Goal: Transaction & Acquisition: Subscribe to service/newsletter

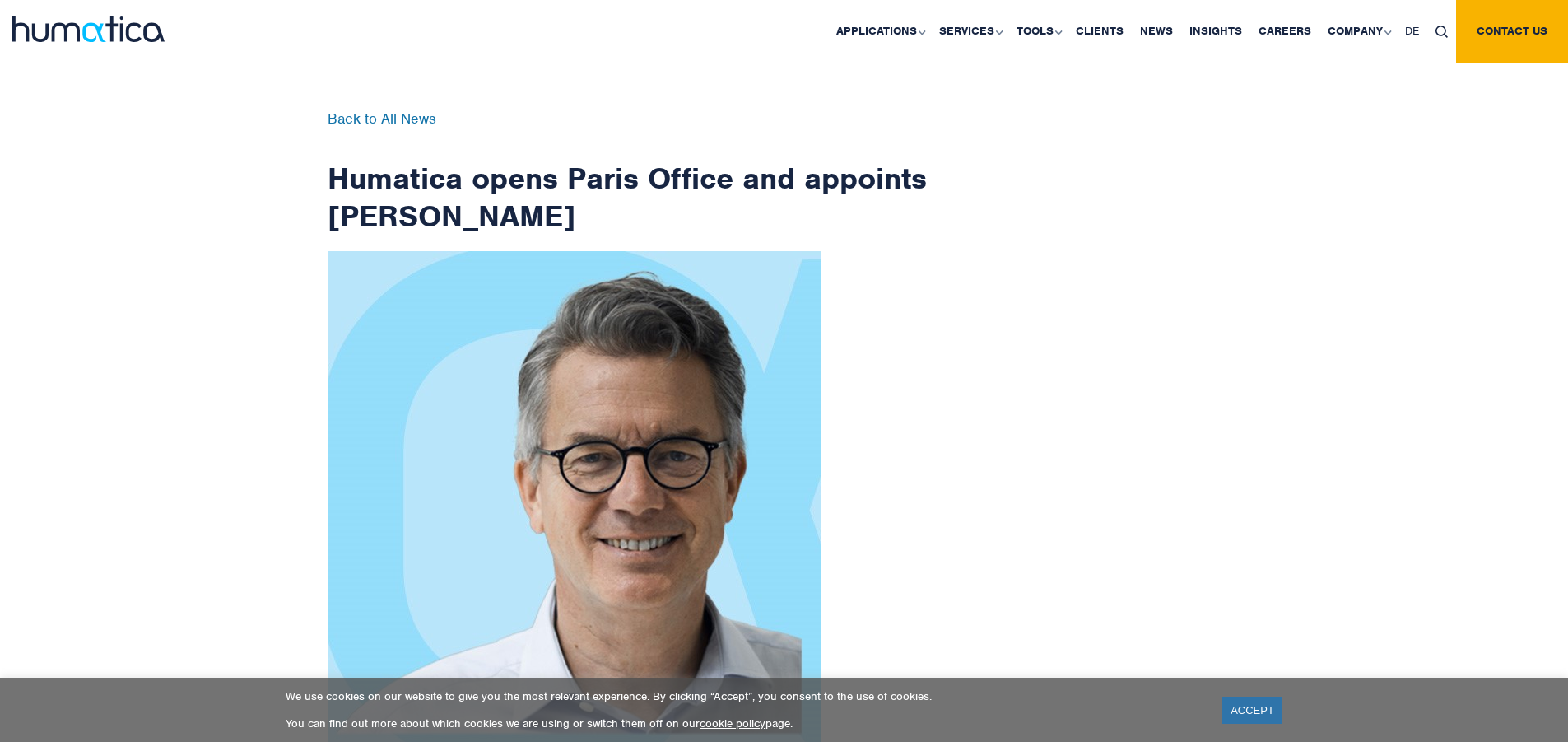
scroll to position [2626, 0]
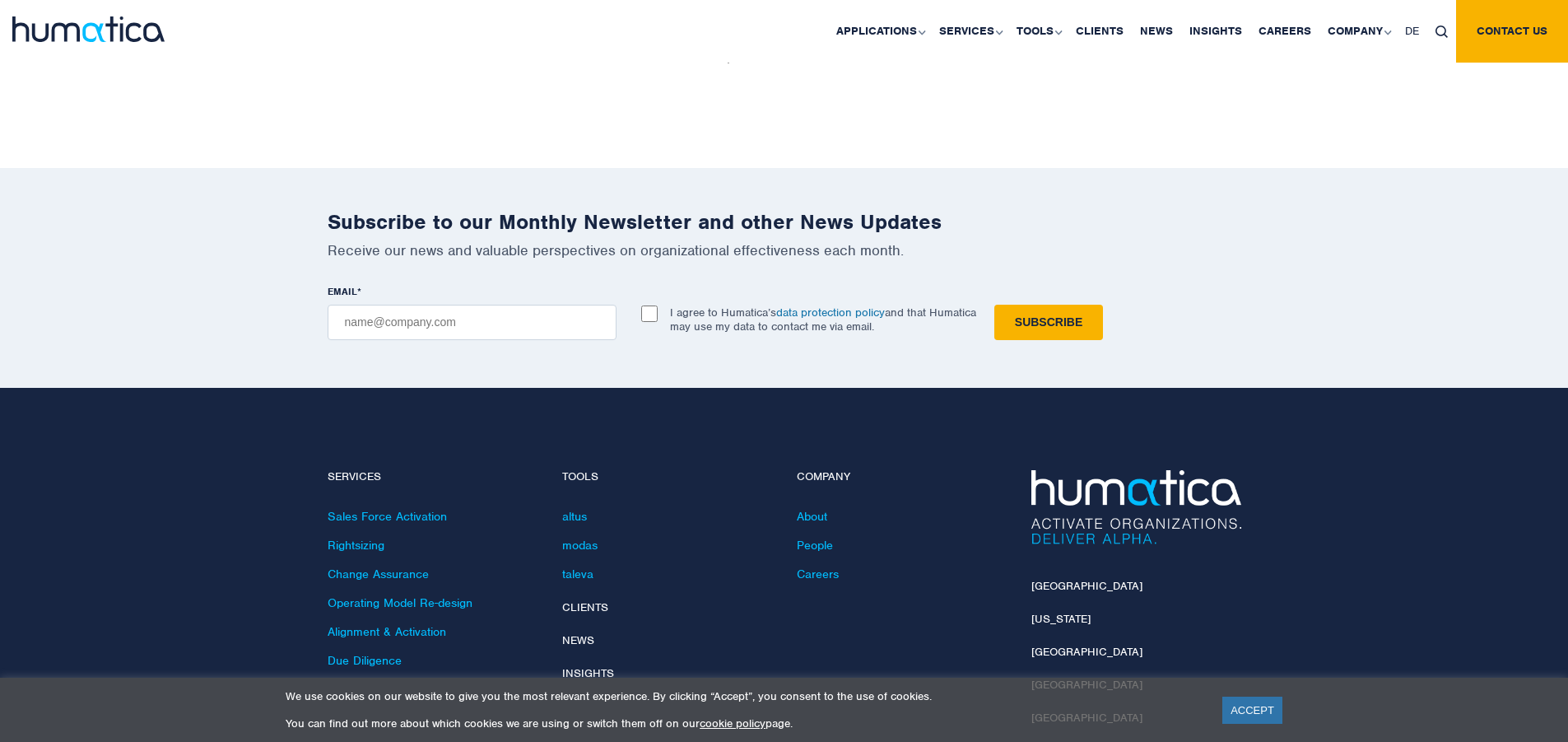
checkbox input "true"
type input "[EMAIL_ADDRESS][DOMAIN_NAME]"
click at [995, 304] on input "Subscribe" at bounding box center [1048, 322] width 108 height 35
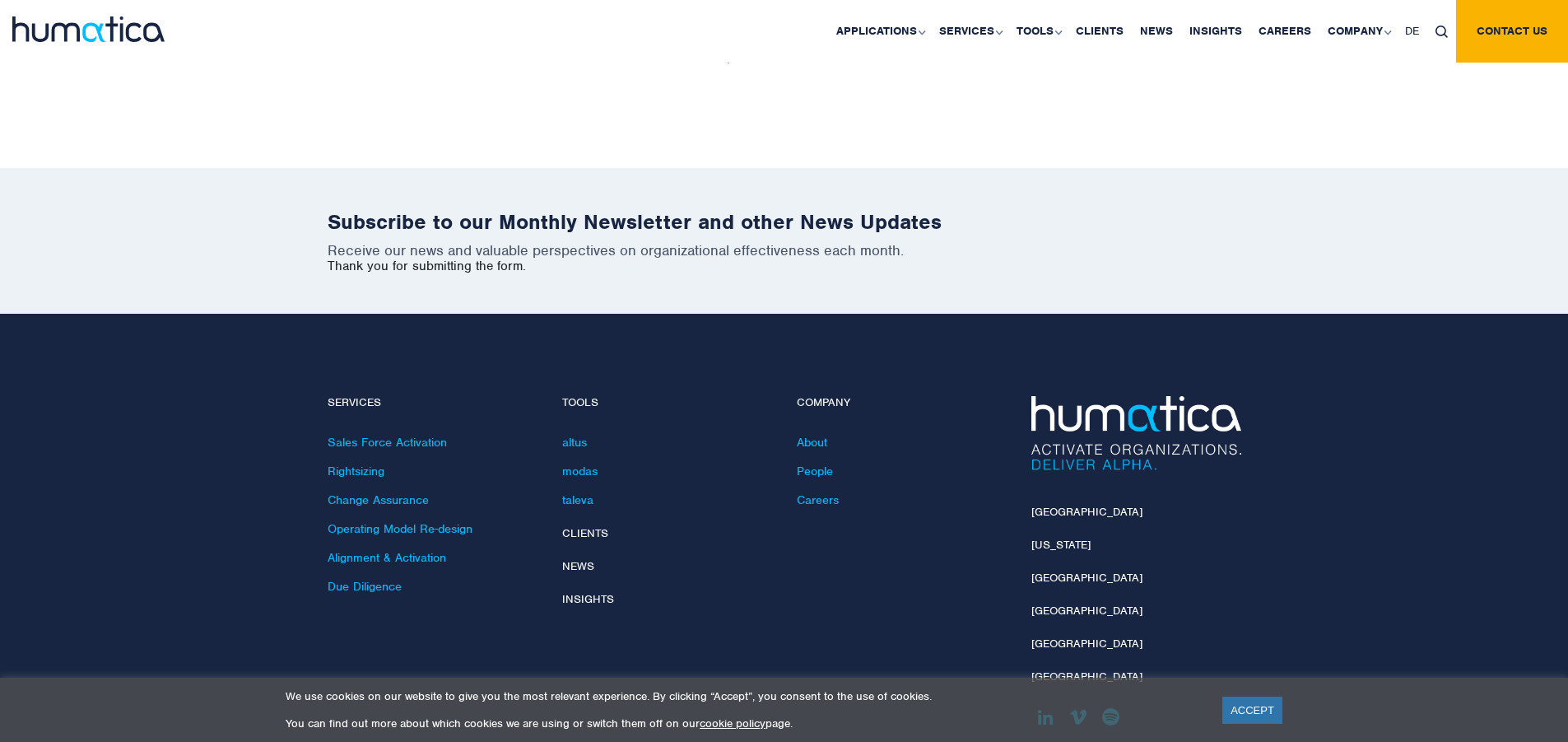
scroll to position [2552, 0]
